Goal: Transaction & Acquisition: Purchase product/service

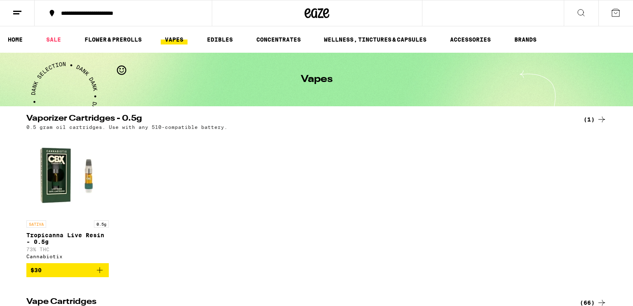
click at [27, 13] on button at bounding box center [17, 13] width 35 height 26
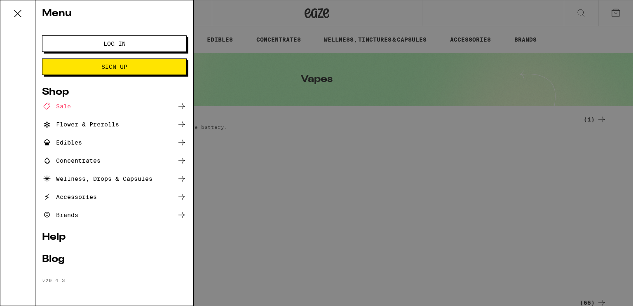
click at [119, 46] on span "Log In" at bounding box center [114, 44] width 22 height 6
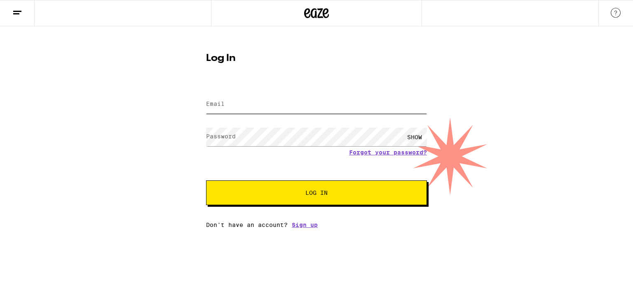
type input "[EMAIL_ADDRESS][DOMAIN_NAME]"
click at [236, 203] on button "Log In" at bounding box center [316, 192] width 221 height 25
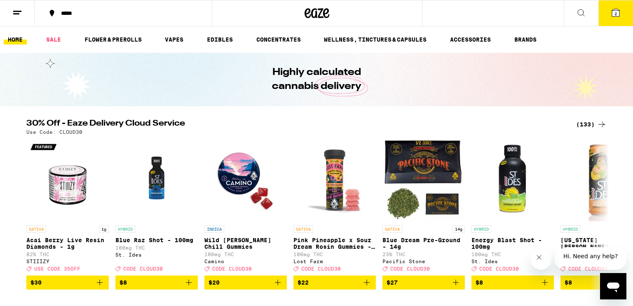
click at [590, 122] on div "(133)" at bounding box center [591, 125] width 30 height 10
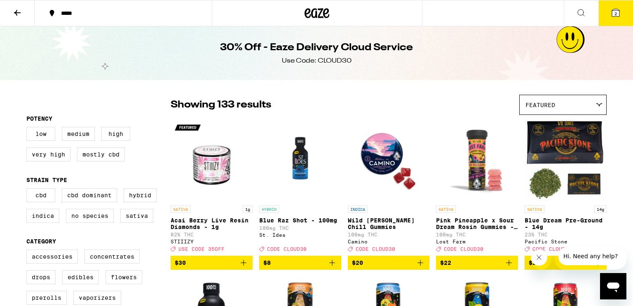
click at [612, 8] on icon at bounding box center [616, 13] width 10 height 10
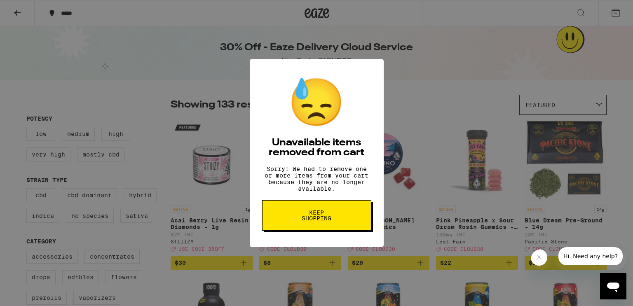
click at [330, 217] on span "Keep Shopping" at bounding box center [316, 216] width 42 height 12
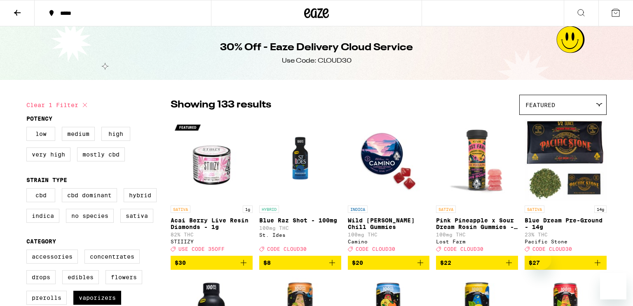
click at [130, 270] on label "Flowers" at bounding box center [123, 277] width 37 height 14
click at [28, 251] on input "Flowers" at bounding box center [28, 251] width 0 height 0
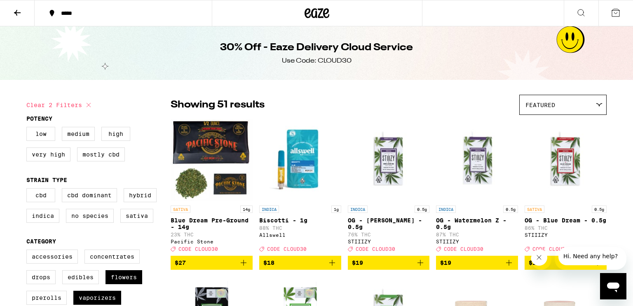
click at [582, 98] on div "Featured" at bounding box center [563, 104] width 87 height 19
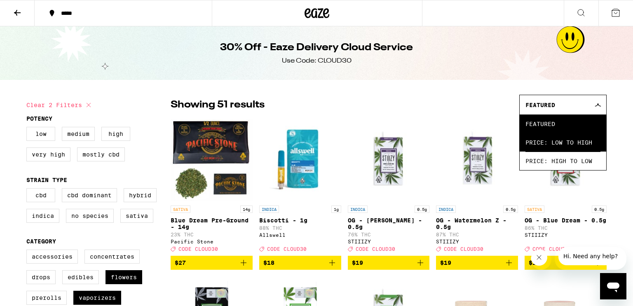
click at [574, 143] on span "Price: Low to High" at bounding box center [562, 142] width 75 height 19
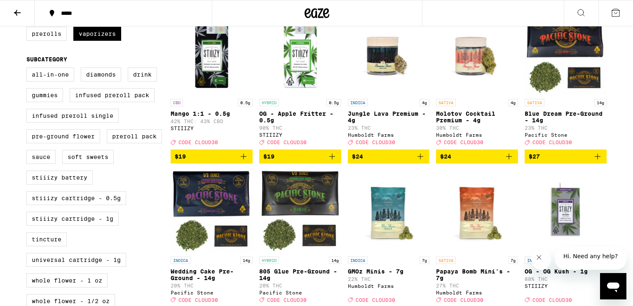
scroll to position [263, 0]
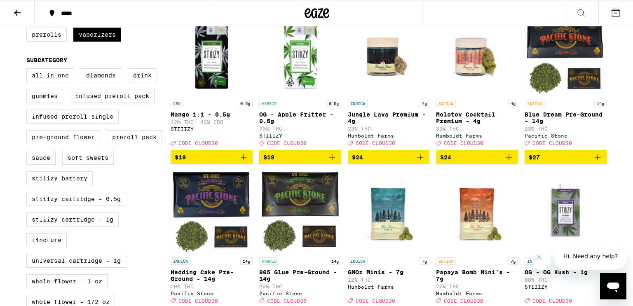
click at [589, 164] on button "$27" at bounding box center [566, 157] width 82 height 14
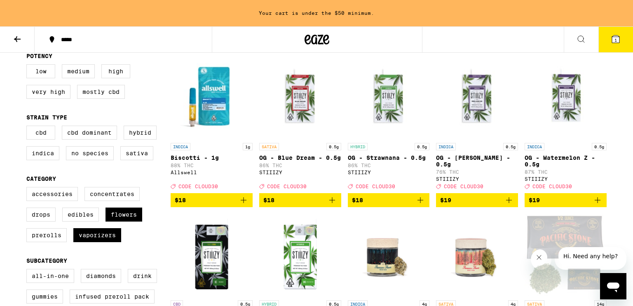
scroll to position [89, 0]
click at [131, 220] on label "Flowers" at bounding box center [123, 215] width 37 height 14
click at [28, 189] on input "Flowers" at bounding box center [28, 188] width 0 height 0
checkbox input "false"
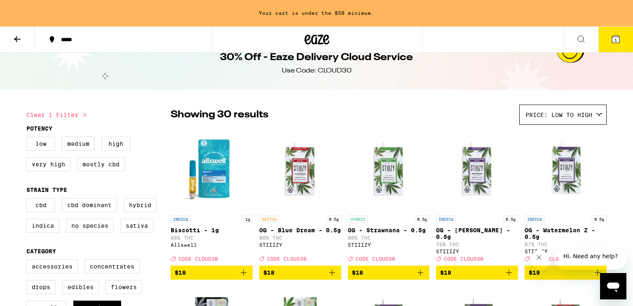
scroll to position [18, 0]
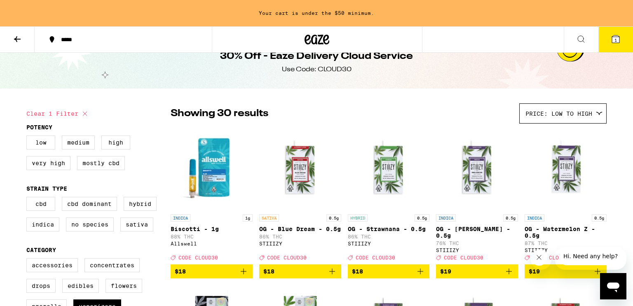
click at [592, 116] on span "Price: Low to High" at bounding box center [558, 113] width 67 height 7
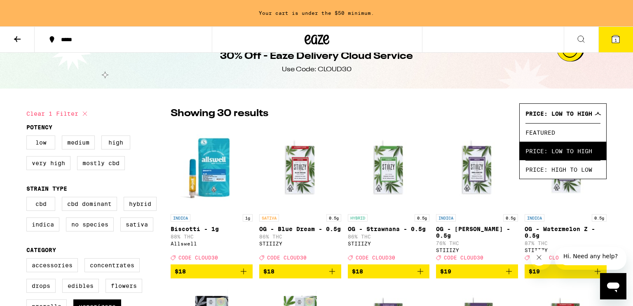
click at [574, 151] on span "Price: Low to High" at bounding box center [562, 151] width 75 height 19
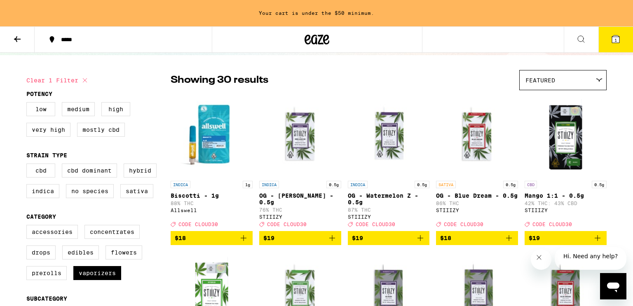
scroll to position [52, 0]
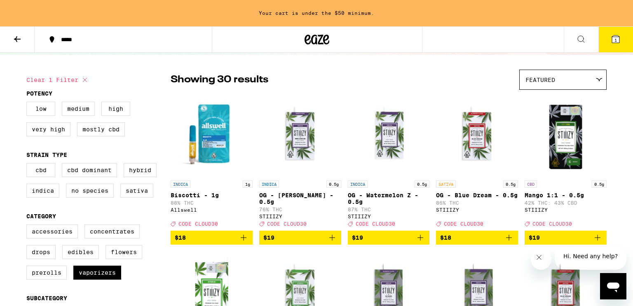
click at [14, 37] on icon at bounding box center [17, 39] width 10 height 10
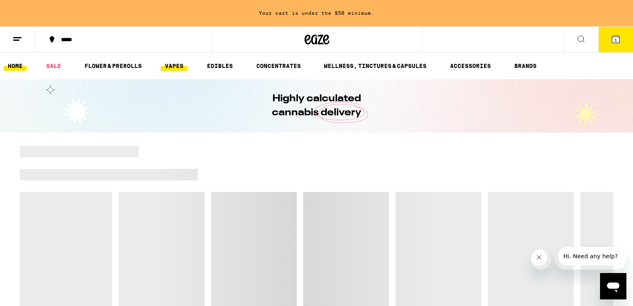
click at [171, 67] on link "VAPES" at bounding box center [174, 66] width 27 height 10
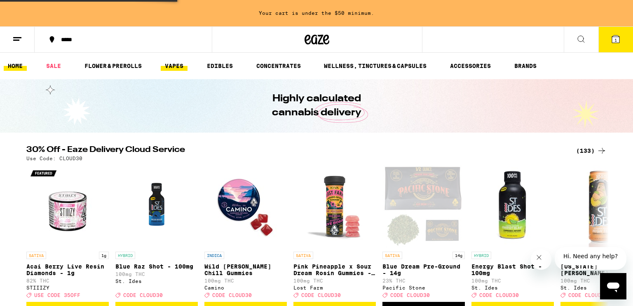
click at [171, 67] on link "VAPES" at bounding box center [174, 66] width 27 height 10
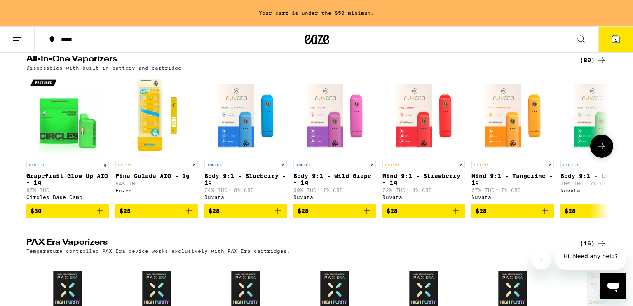
scroll to position [448, 0]
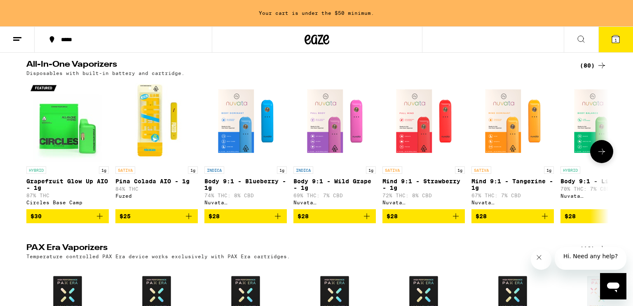
click at [603, 157] on icon at bounding box center [602, 152] width 10 height 10
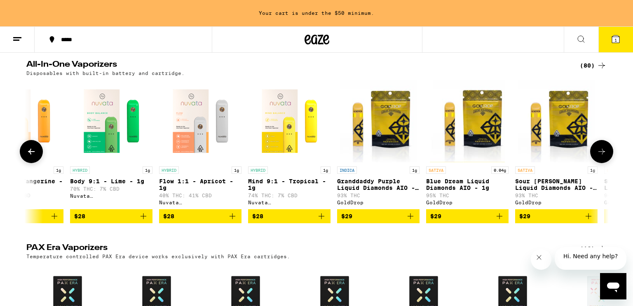
scroll to position [0, 0]
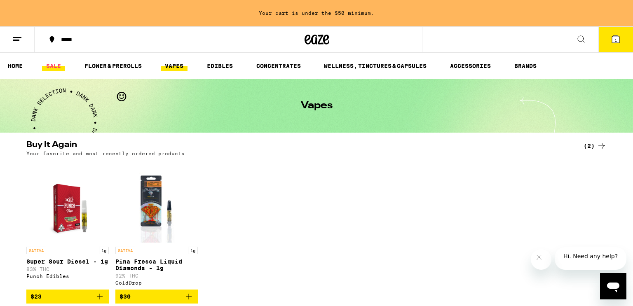
click at [53, 64] on link "SALE" at bounding box center [53, 66] width 23 height 10
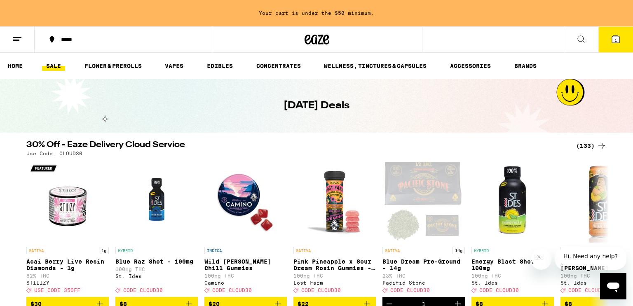
click at [591, 145] on div "(133)" at bounding box center [591, 146] width 30 height 10
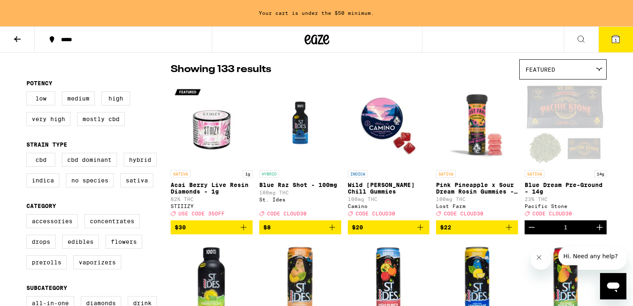
scroll to position [62, 0]
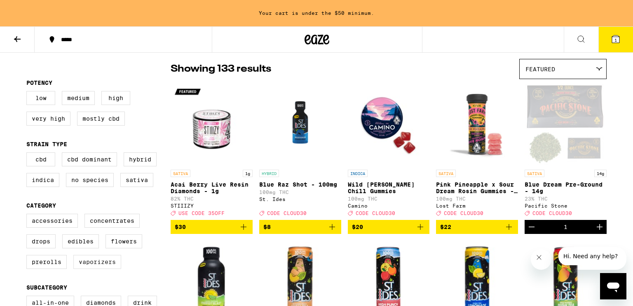
click at [107, 268] on label "Vaporizers" at bounding box center [97, 262] width 48 height 14
click at [28, 216] on input "Vaporizers" at bounding box center [28, 215] width 0 height 0
checkbox input "true"
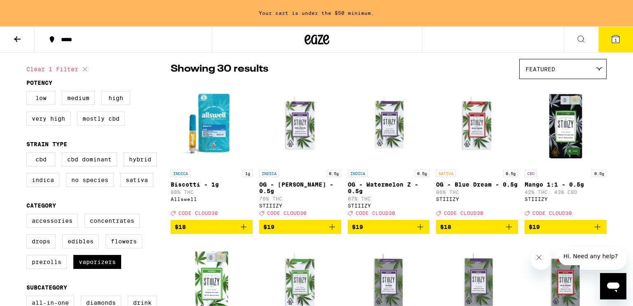
click at [243, 232] on icon "Add to bag" at bounding box center [244, 227] width 10 height 10
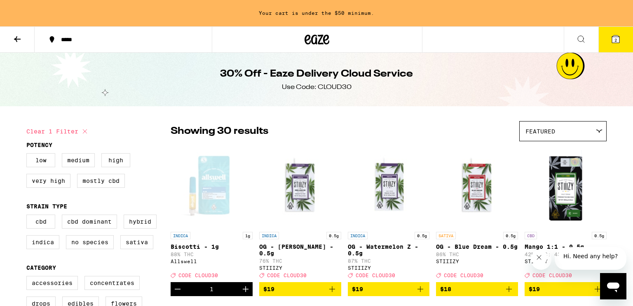
click at [15, 38] on icon at bounding box center [17, 39] width 7 height 6
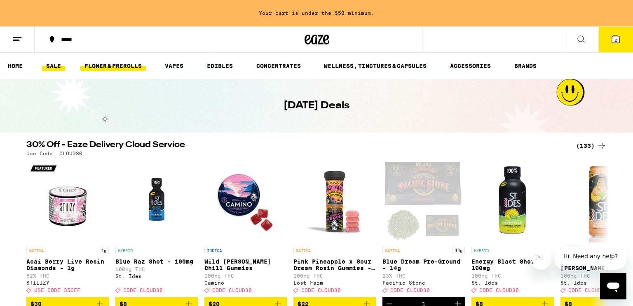
click at [96, 63] on link "FLOWER & PREROLLS" at bounding box center [113, 66] width 66 height 10
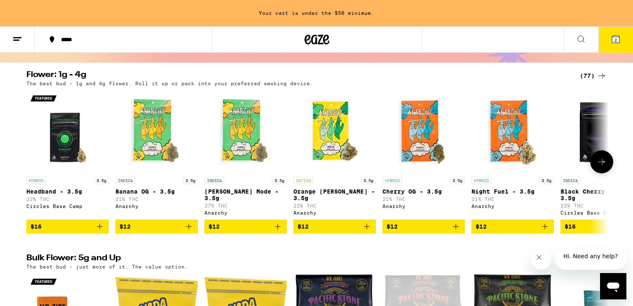
scroll to position [72, 0]
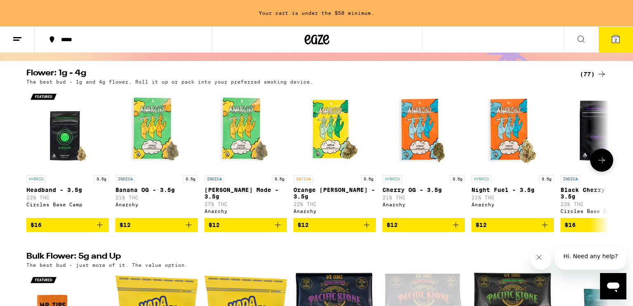
click at [279, 230] on icon "Add to bag" at bounding box center [278, 225] width 10 height 10
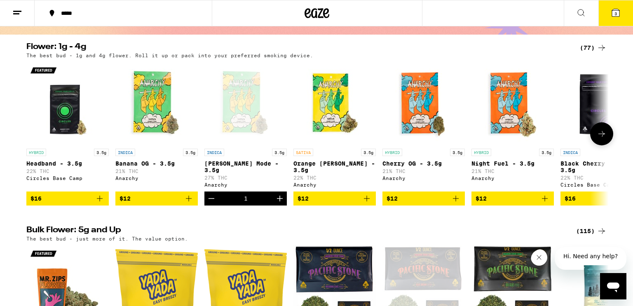
scroll to position [45, 0]
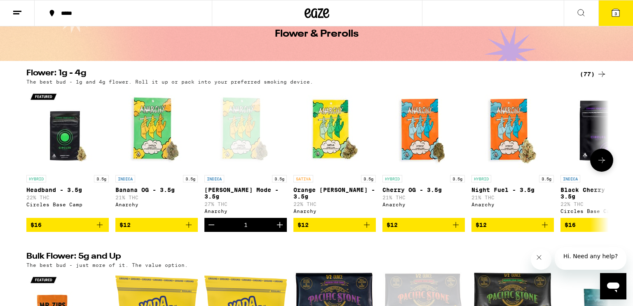
click at [602, 159] on icon at bounding box center [602, 160] width 10 height 10
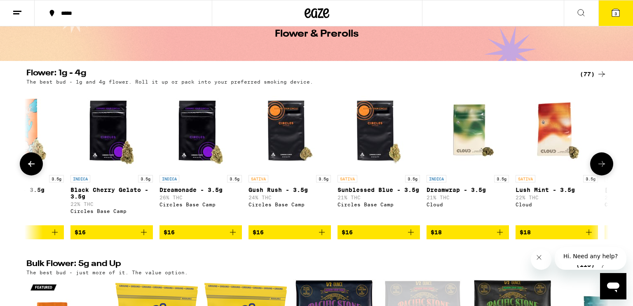
scroll to position [0, 490]
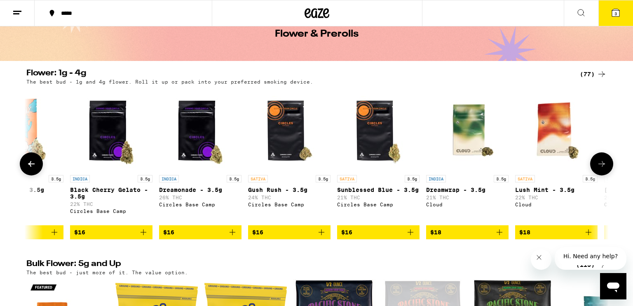
click at [30, 169] on icon at bounding box center [31, 164] width 10 height 10
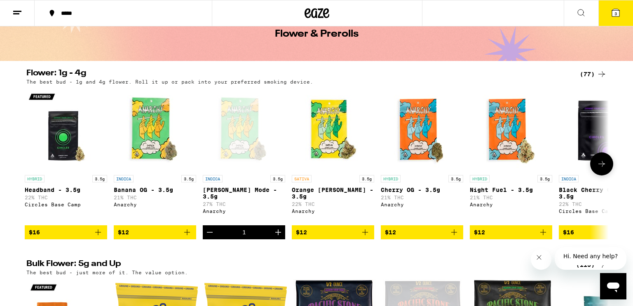
scroll to position [0, 0]
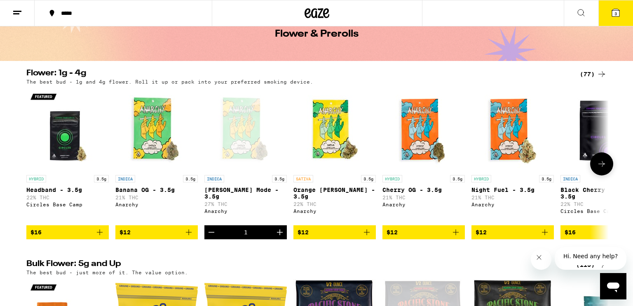
click at [600, 167] on icon at bounding box center [601, 164] width 7 height 6
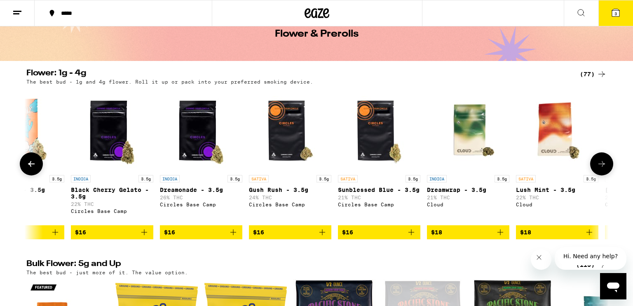
scroll to position [0, 491]
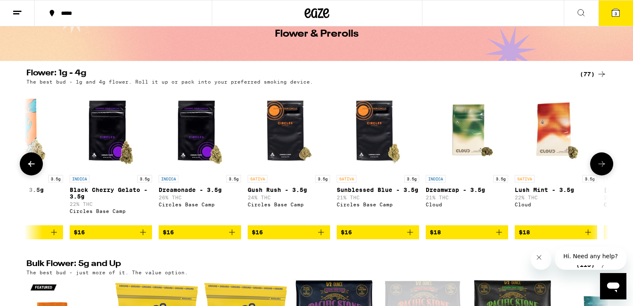
click at [600, 167] on icon at bounding box center [601, 164] width 7 height 6
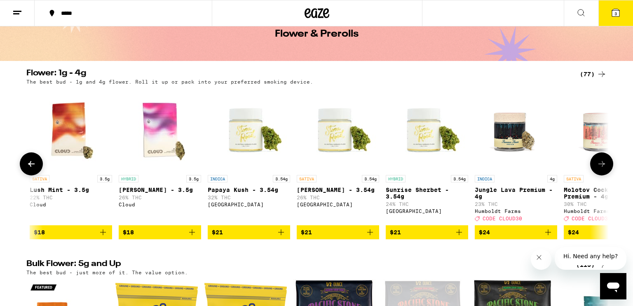
scroll to position [0, 981]
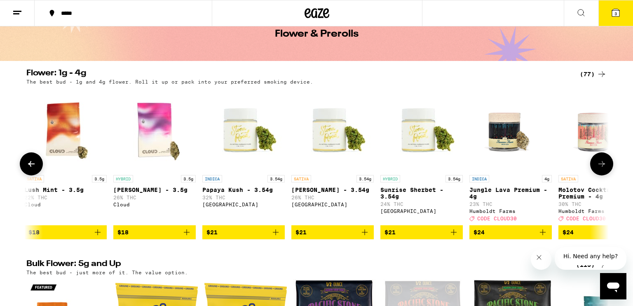
click at [600, 169] on icon at bounding box center [602, 164] width 10 height 10
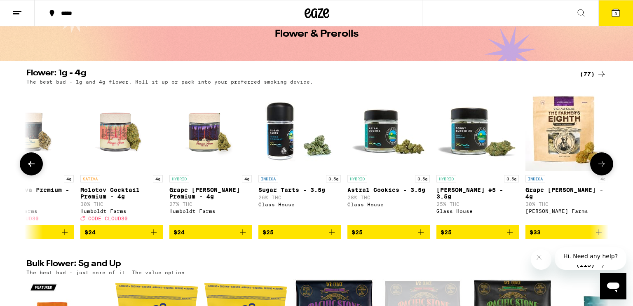
scroll to position [0, 1472]
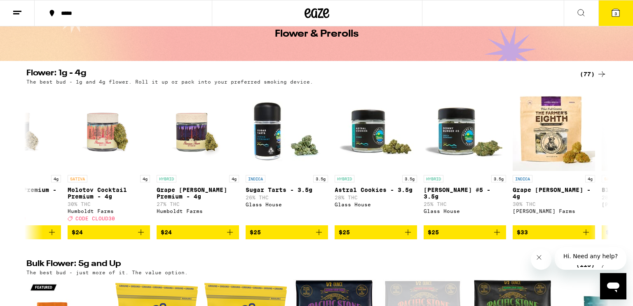
click at [611, 5] on button "3" at bounding box center [615, 13] width 35 height 26
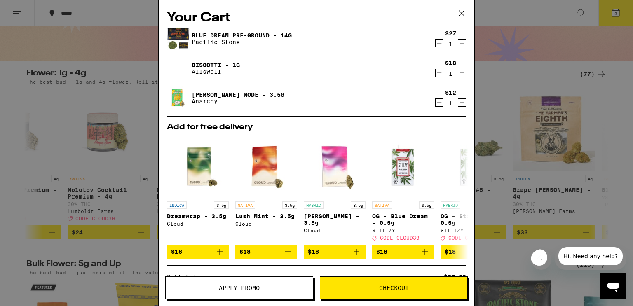
click at [266, 280] on button "Apply Promo" at bounding box center [239, 288] width 148 height 23
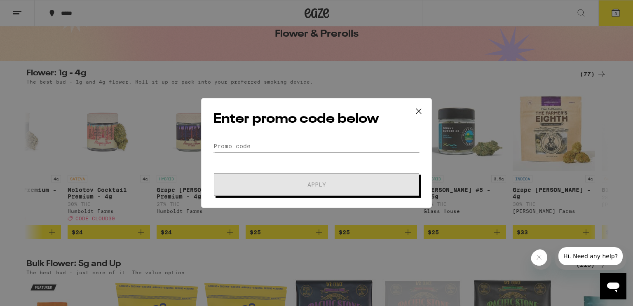
click at [271, 156] on form "Promo Code Apply" at bounding box center [316, 168] width 207 height 56
click at [253, 149] on input "Promo Code" at bounding box center [316, 146] width 207 height 12
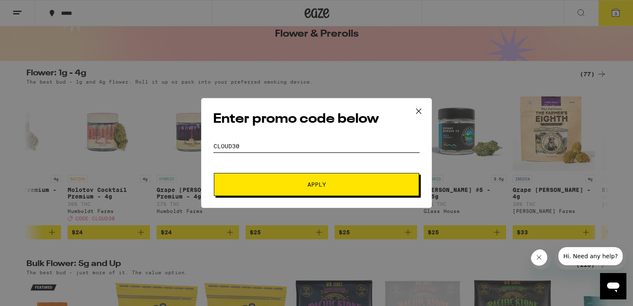
type input "cloud30"
click at [214, 173] on button "Apply" at bounding box center [316, 184] width 205 height 23
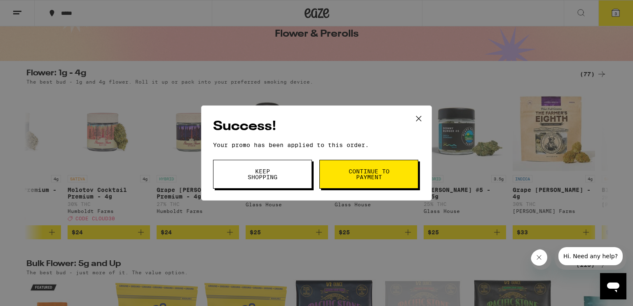
click at [343, 179] on button "Continue to payment" at bounding box center [368, 174] width 99 height 29
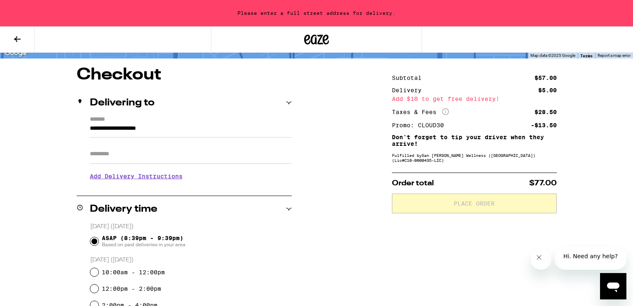
scroll to position [60, 0]
click at [19, 36] on icon at bounding box center [17, 39] width 10 height 10
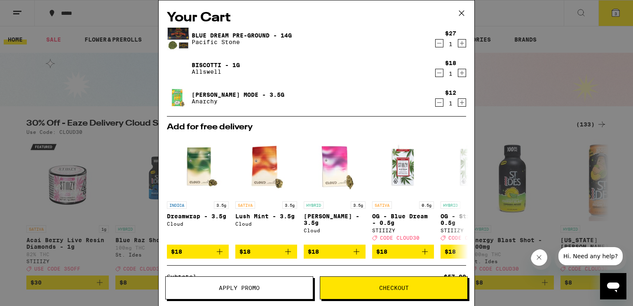
click at [345, 283] on button "Checkout" at bounding box center [394, 288] width 148 height 23
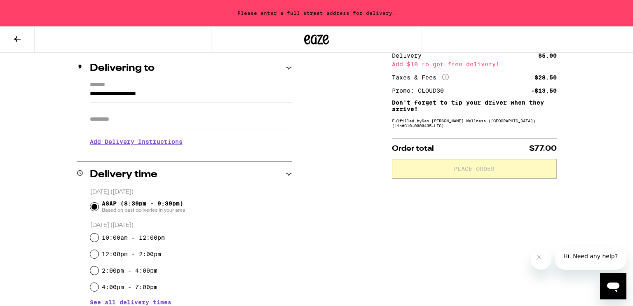
scroll to position [96, 0]
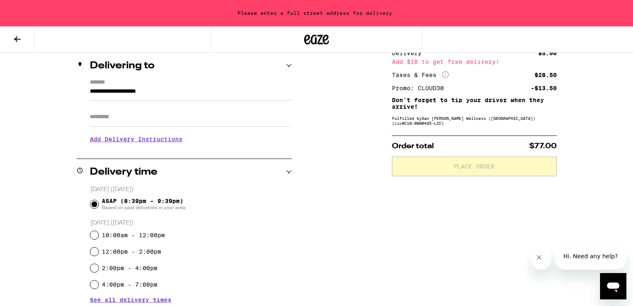
click at [96, 115] on input "Apt/Suite" at bounding box center [191, 117] width 202 height 20
type input "*****"
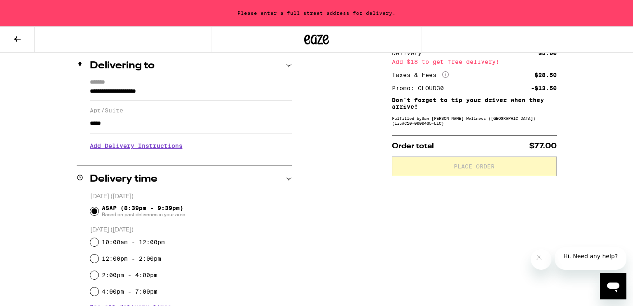
click at [131, 147] on h3 "Add Delivery Instructions" at bounding box center [191, 145] width 202 height 19
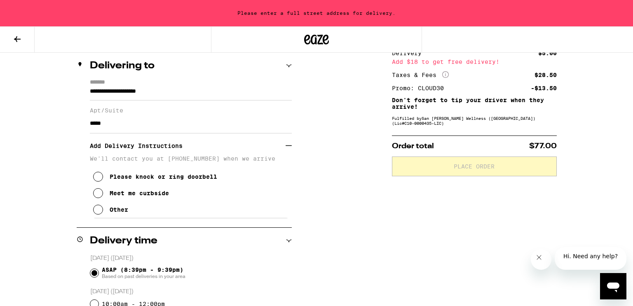
click at [97, 215] on icon at bounding box center [98, 210] width 10 height 10
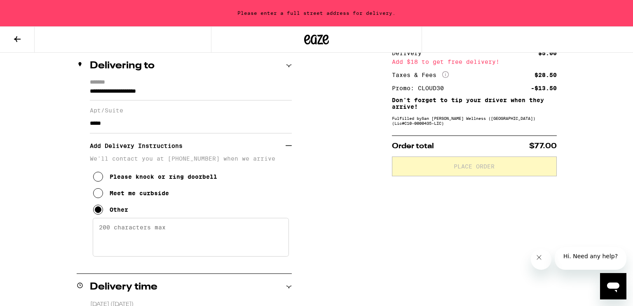
click at [106, 231] on textarea "Enter any other delivery instructions you want driver to know" at bounding box center [191, 237] width 196 height 39
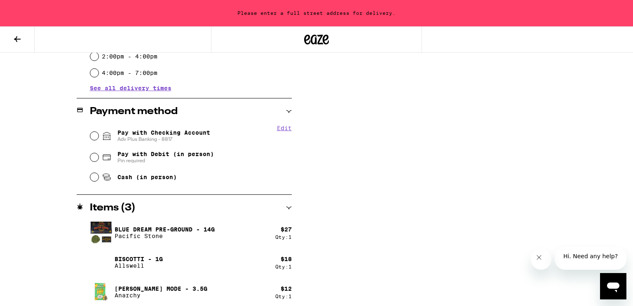
scroll to position [424, 0]
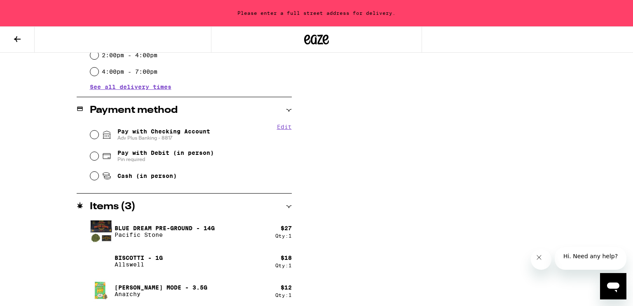
type textarea "Near driveway, facing [GEOGRAPHIC_DATA][PERSON_NAME]"
click at [95, 136] on input "Pay with Checking Account Adv Plus Banking - 8817" at bounding box center [94, 135] width 8 height 8
radio input "true"
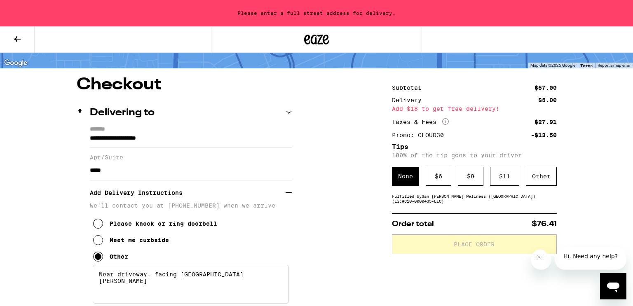
scroll to position [50, 0]
click at [544, 174] on div "Other" at bounding box center [541, 175] width 31 height 19
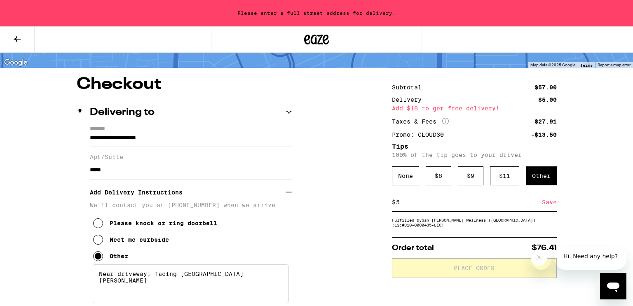
type input "5"
click at [546, 204] on div "Save" at bounding box center [549, 202] width 15 height 18
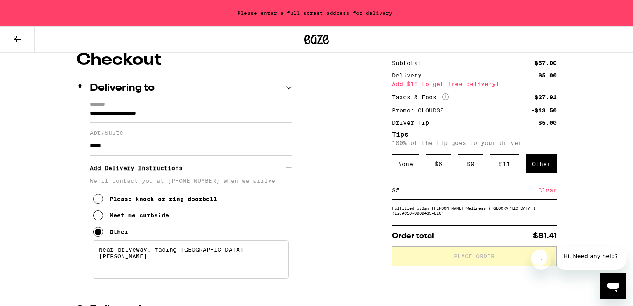
scroll to position [74, 0]
drag, startPoint x: 114, startPoint y: 115, endPoint x: 53, endPoint y: 102, distance: 62.6
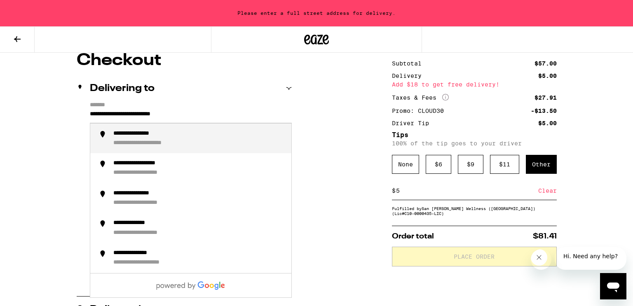
click at [120, 139] on div "**********" at bounding box center [198, 138] width 171 height 17
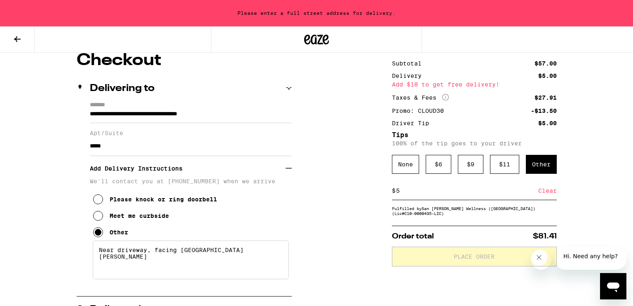
type input "**********"
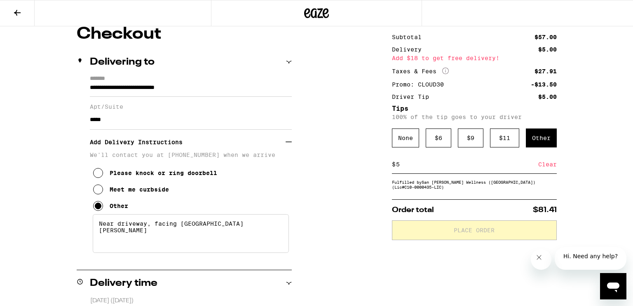
scroll to position [47, 0]
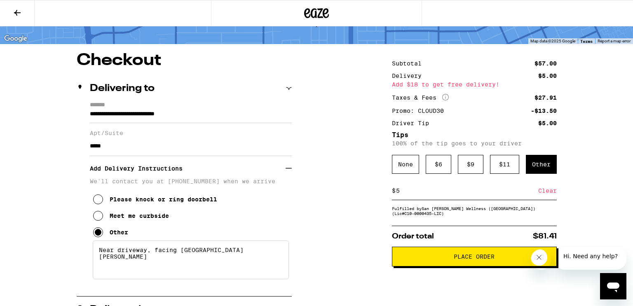
click at [467, 260] on span "Place Order" at bounding box center [474, 257] width 41 height 6
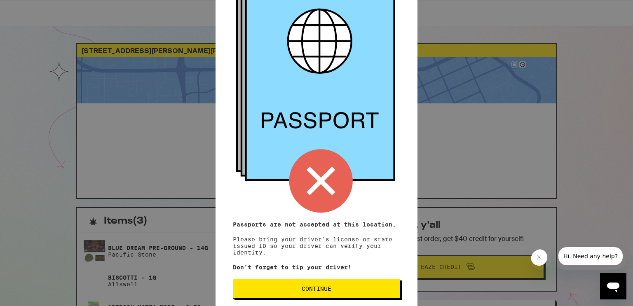
scroll to position [75, 0]
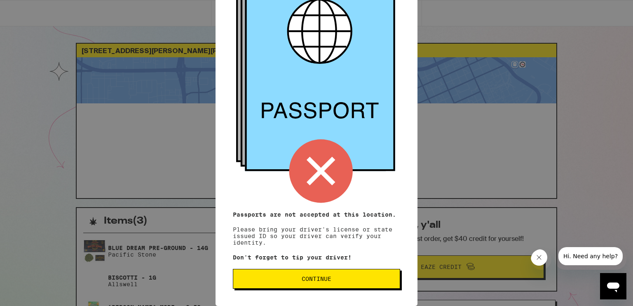
click at [292, 272] on button "Continue" at bounding box center [316, 279] width 167 height 20
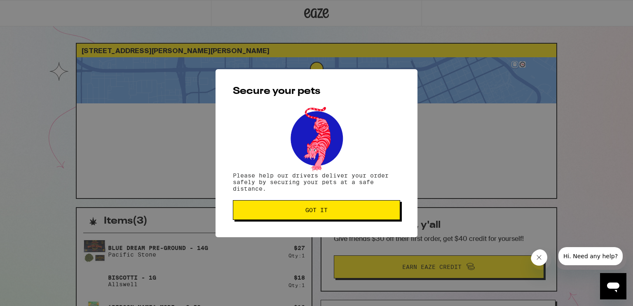
scroll to position [0, 0]
click at [342, 205] on button "Got it" at bounding box center [316, 210] width 167 height 20
click at [267, 218] on button "Got it" at bounding box center [316, 210] width 167 height 20
